Goal: Transaction & Acquisition: Purchase product/service

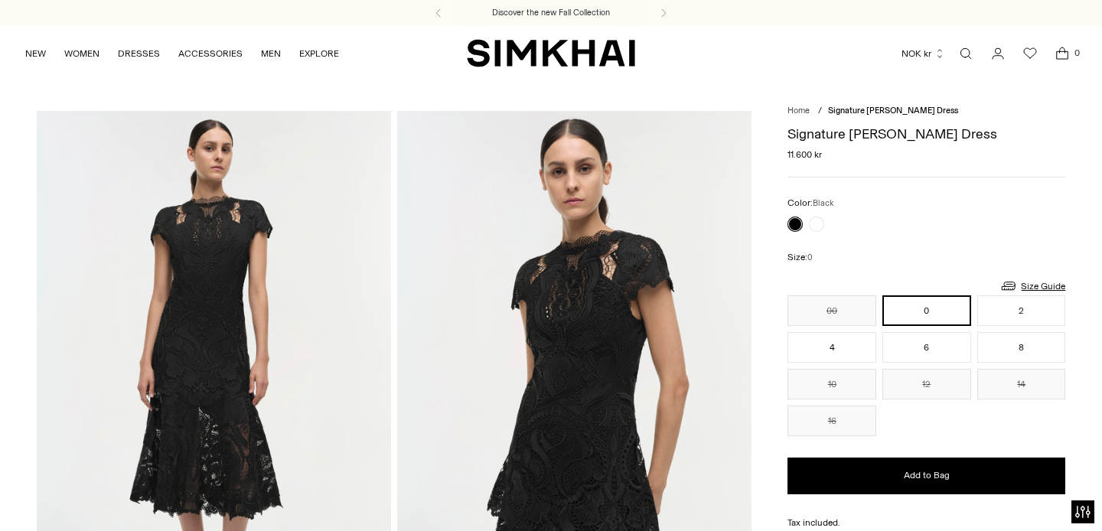
click at [823, 140] on h1 "Signature [PERSON_NAME] Dress" at bounding box center [927, 134] width 278 height 14
copy h1 "Signature [PERSON_NAME] Dress"
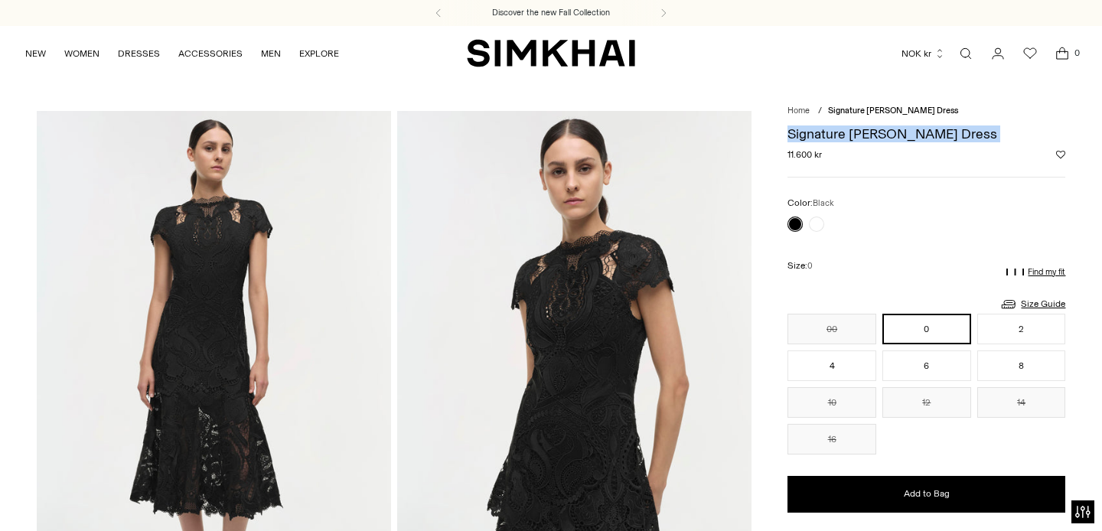
click at [841, 132] on h1 "Signature [PERSON_NAME] Dress" at bounding box center [927, 134] width 278 height 14
drag, startPoint x: 851, startPoint y: 133, endPoint x: 958, endPoint y: 136, distance: 107.2
click at [958, 136] on h1 "Signature [PERSON_NAME] Dress" at bounding box center [927, 134] width 278 height 14
copy h1 "[PERSON_NAME] Dress"
